Goal: Go to known website: Go to known website

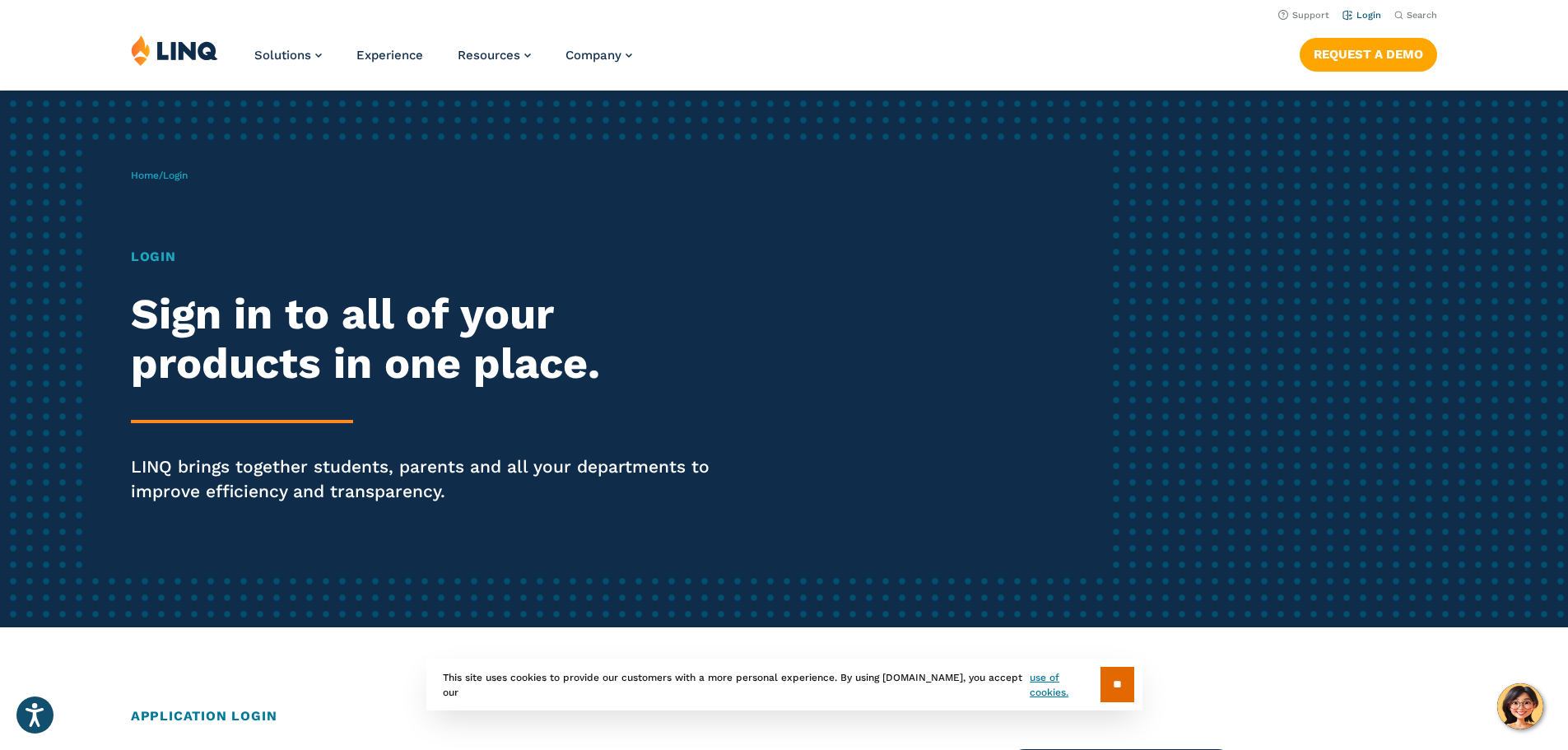
click at [1361, 16] on link "Login" at bounding box center [1362, 15] width 39 height 11
click at [1361, 14] on link "Login" at bounding box center [1362, 15] width 39 height 11
click at [154, 258] on h1 "Login" at bounding box center [433, 257] width 604 height 20
drag, startPoint x: 225, startPoint y: 474, endPoint x: 228, endPoint y: 443, distance: 31.1
click at [225, 472] on p "LINQ brings together students, parents and all your departments to improve effi…" at bounding box center [433, 480] width 604 height 49
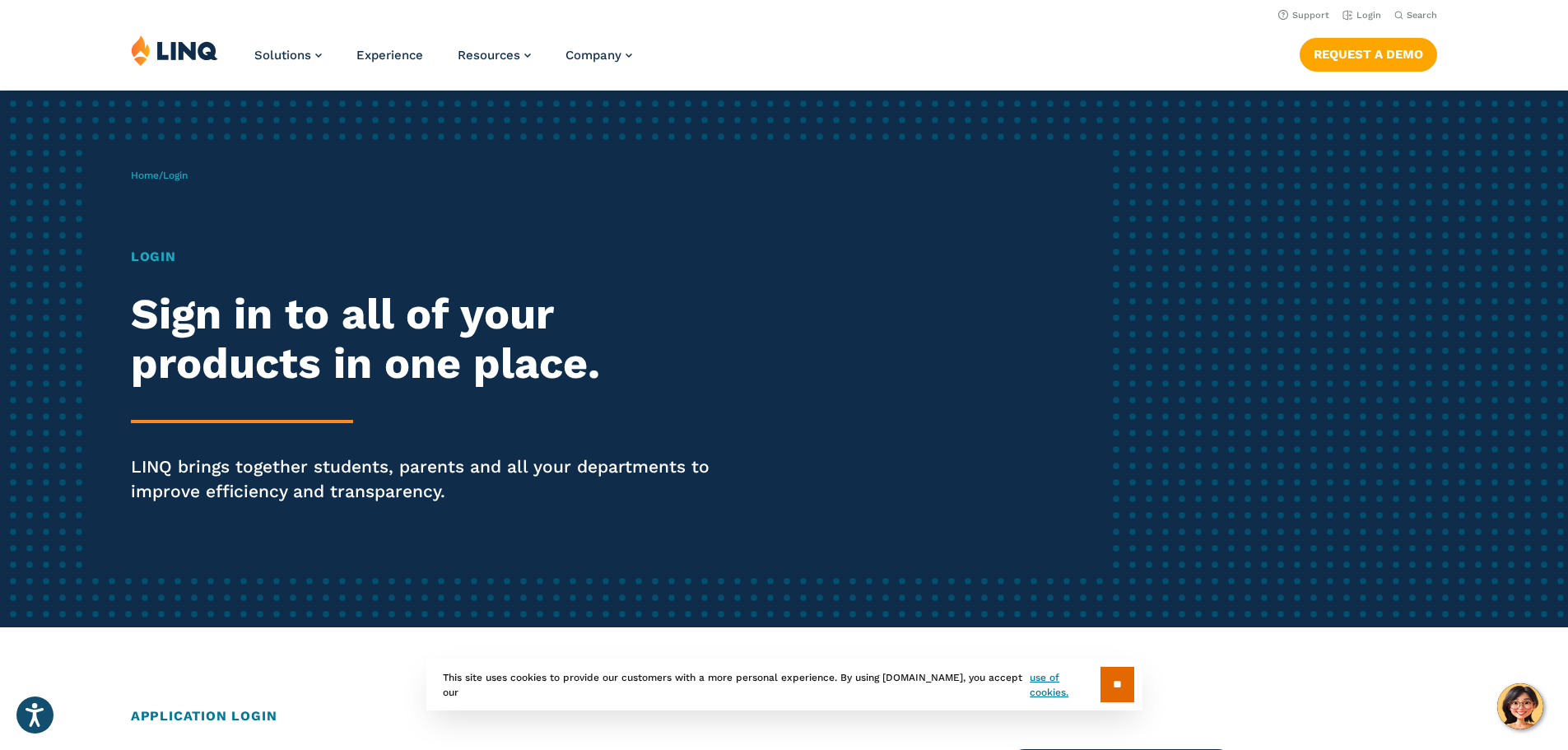
drag, startPoint x: 230, startPoint y: 400, endPoint x: 230, endPoint y: 346, distance: 54.0
click at [230, 395] on div "Login Sign in to all of your products in one place. LINQ brings together studen…" at bounding box center [433, 399] width 604 height 303
drag, startPoint x: 230, startPoint y: 342, endPoint x: 232, endPoint y: 322, distance: 20.1
click at [232, 331] on h2 "Sign in to all of your products in one place." at bounding box center [433, 339] width 604 height 99
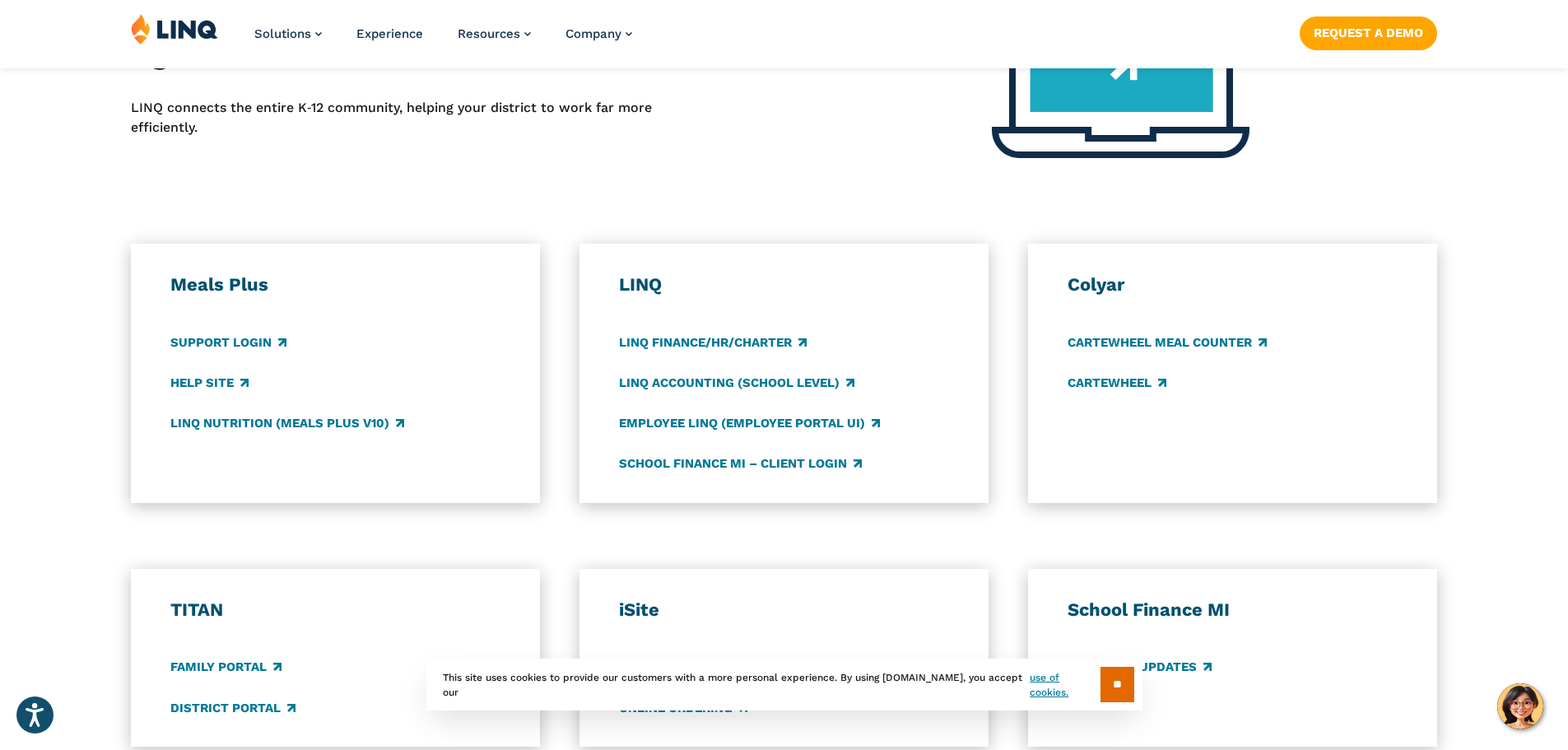
scroll to position [769, 0]
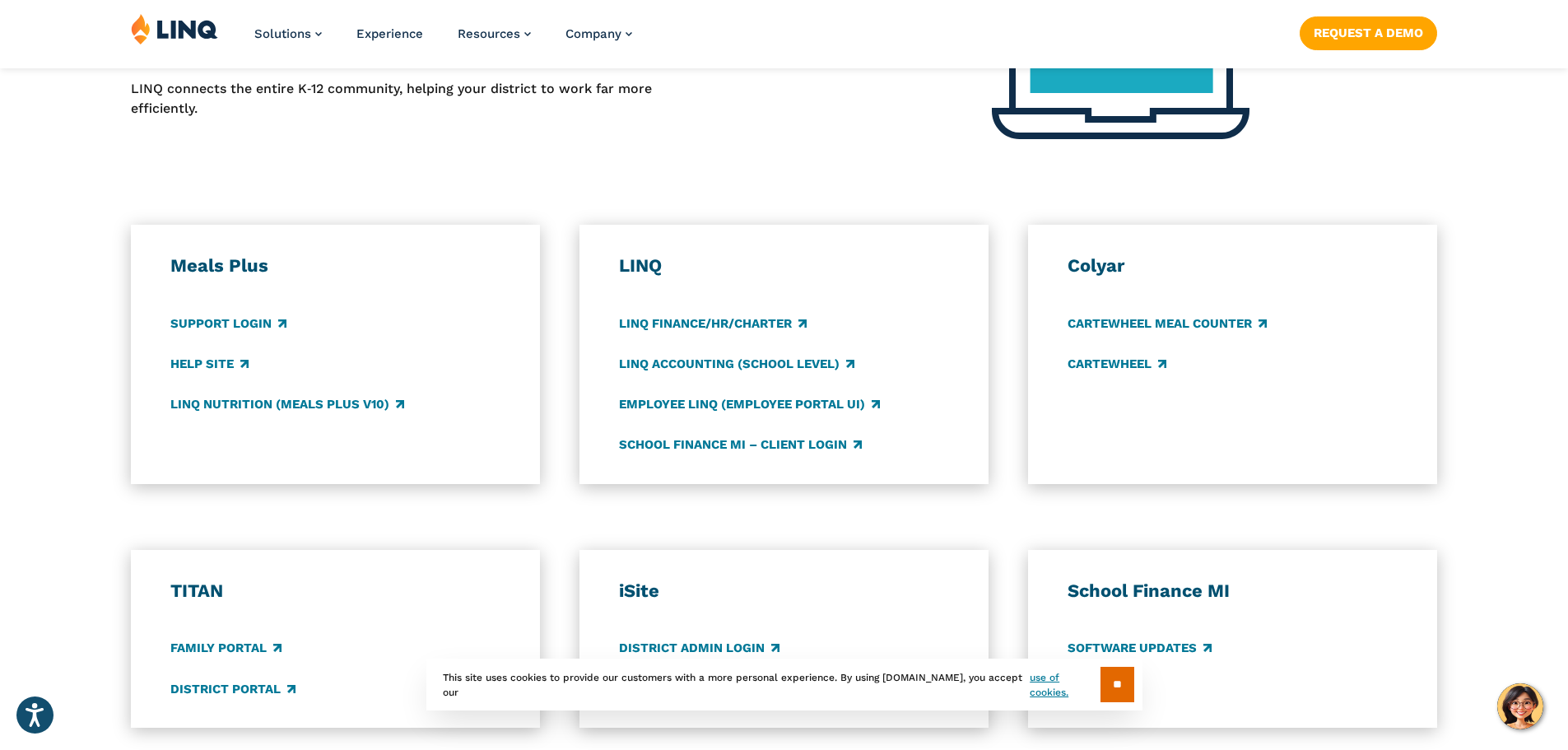
click at [238, 262] on h3 "Meals Plus" at bounding box center [335, 265] width 331 height 23
click at [327, 313] on div "Meals Plus Support Login Help Site LINQ Nutrition (Meals Plus v10)" at bounding box center [335, 354] width 331 height 200
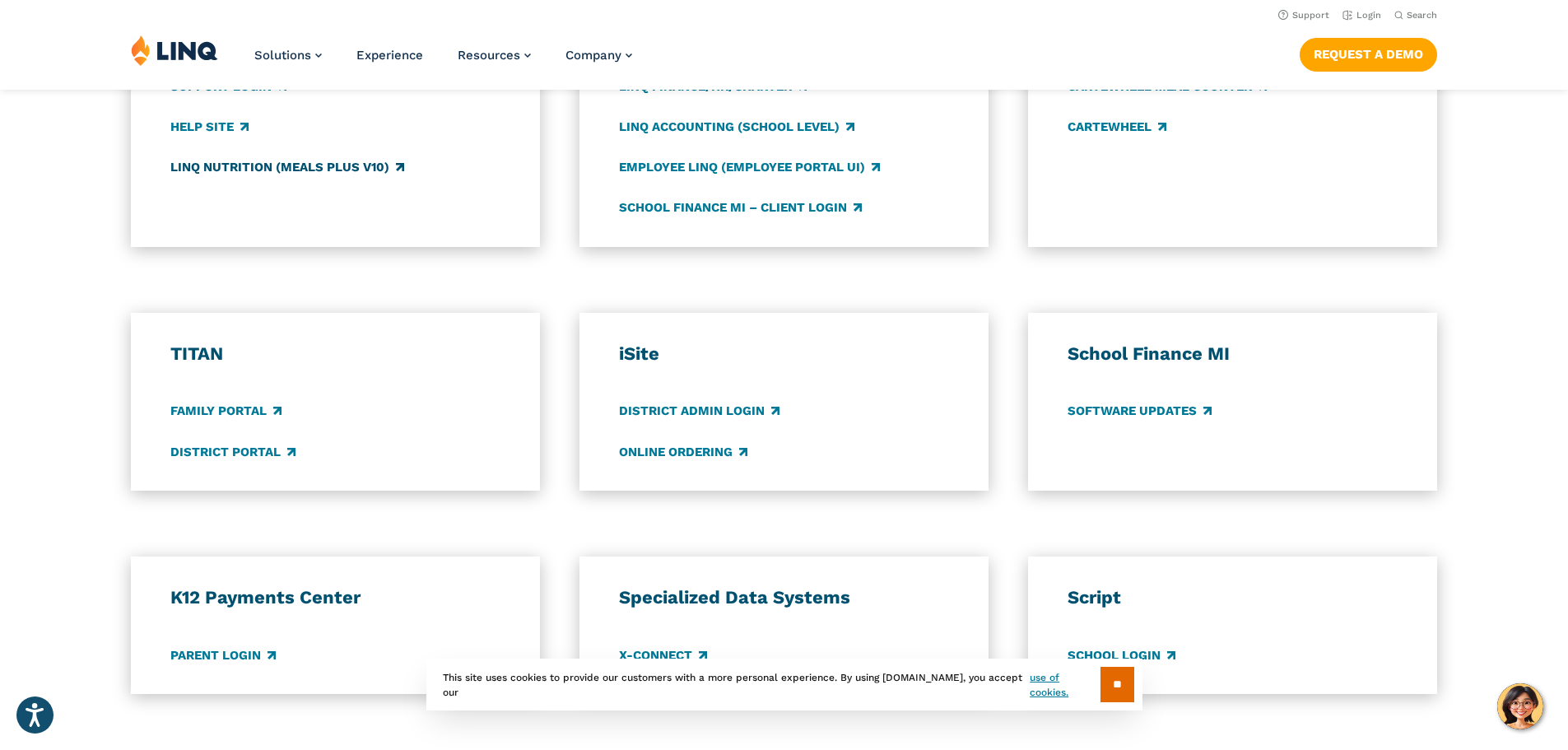
scroll to position [988, 0]
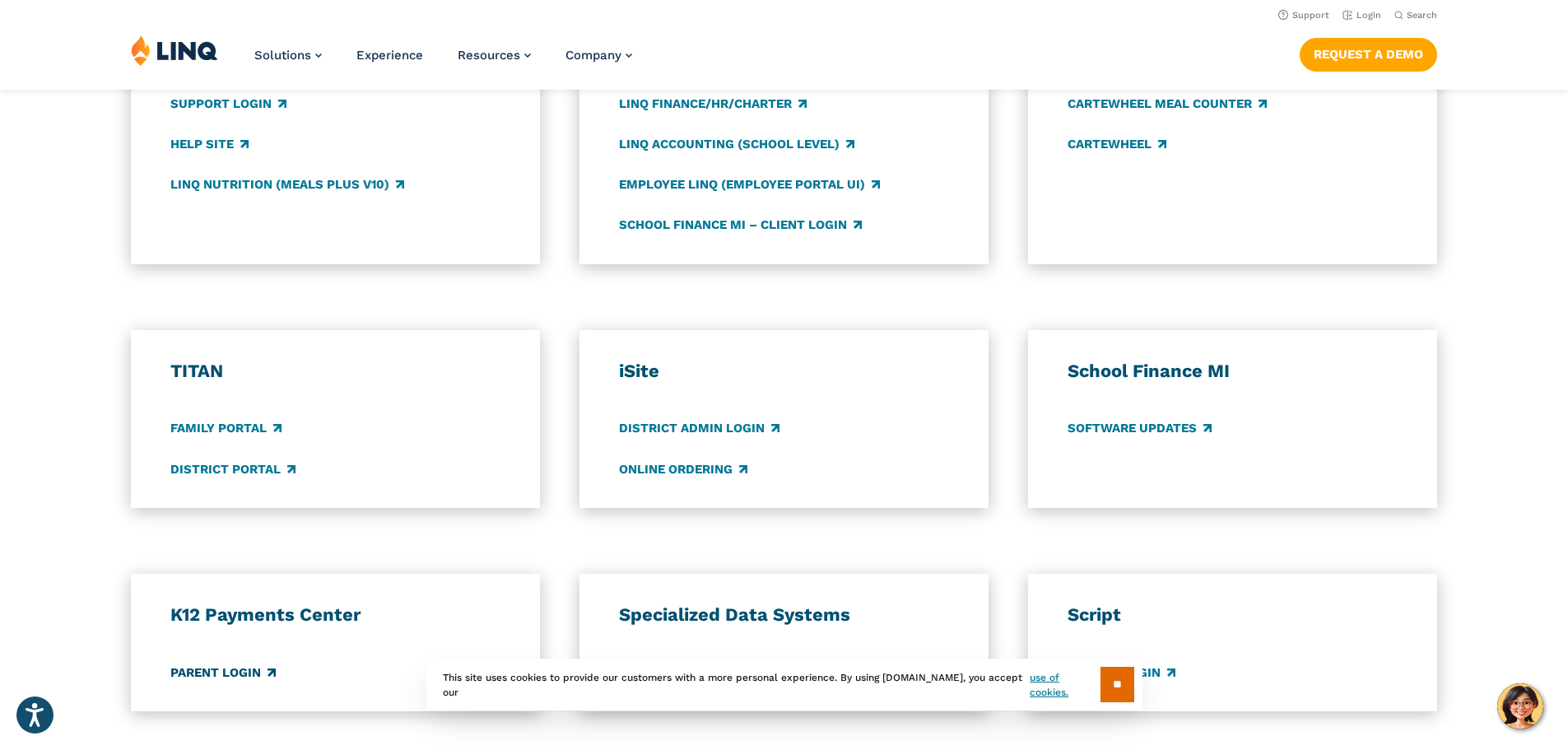
click at [259, 672] on link "Parent Login" at bounding box center [223, 673] width 105 height 18
